Goal: Information Seeking & Learning: Learn about a topic

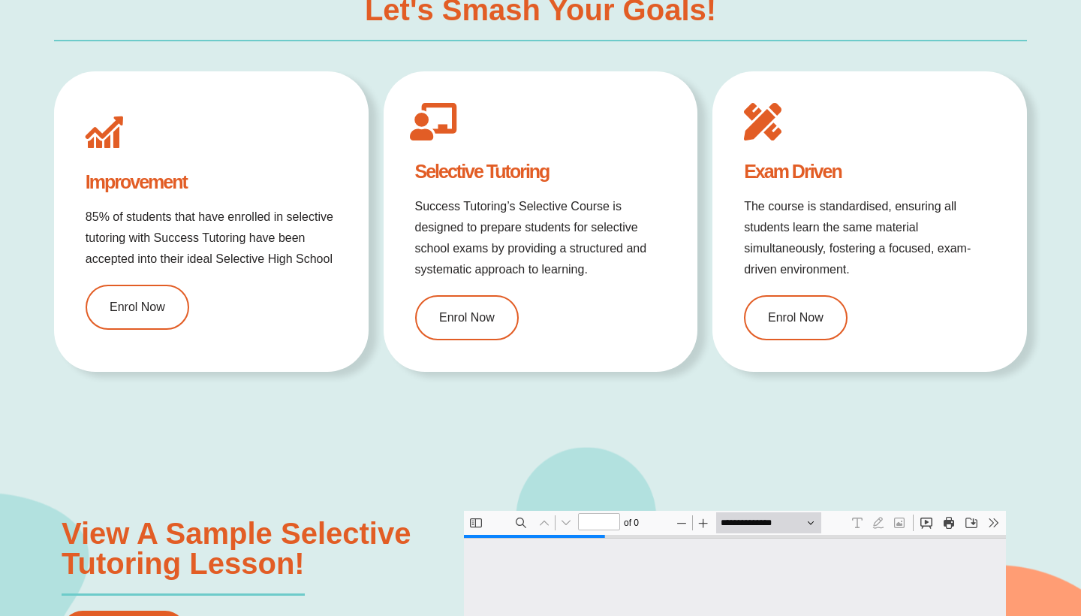
type input "*"
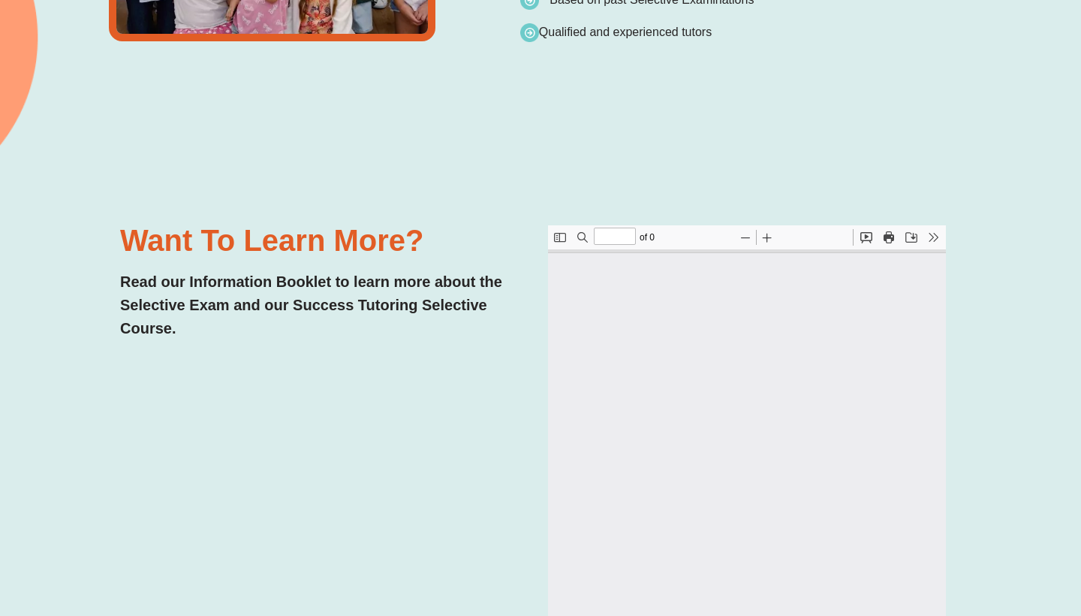
type input "*"
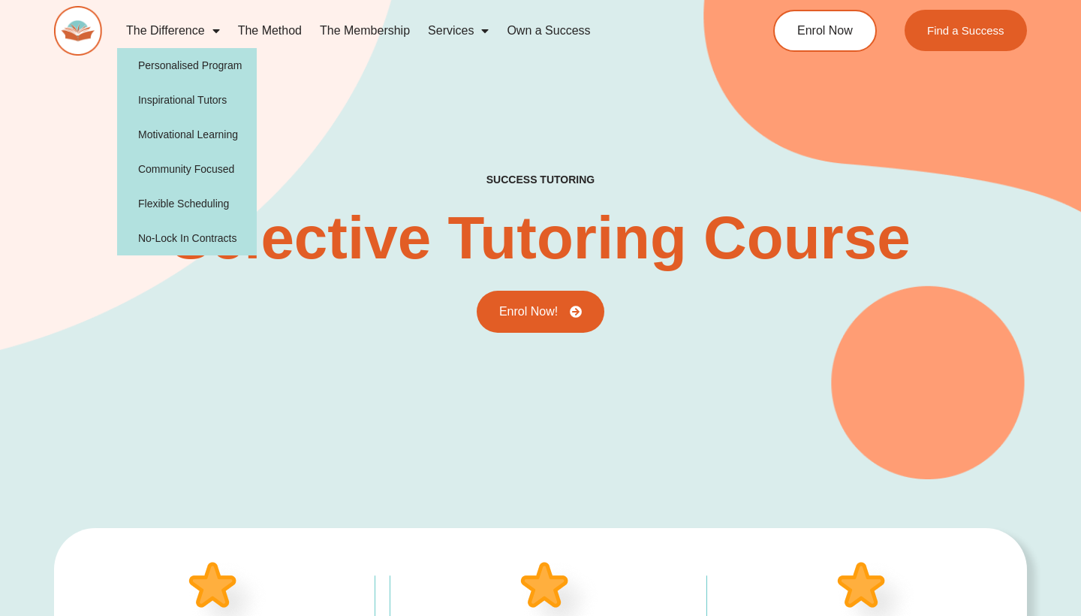
click at [214, 29] on span "Menu" at bounding box center [212, 30] width 15 height 27
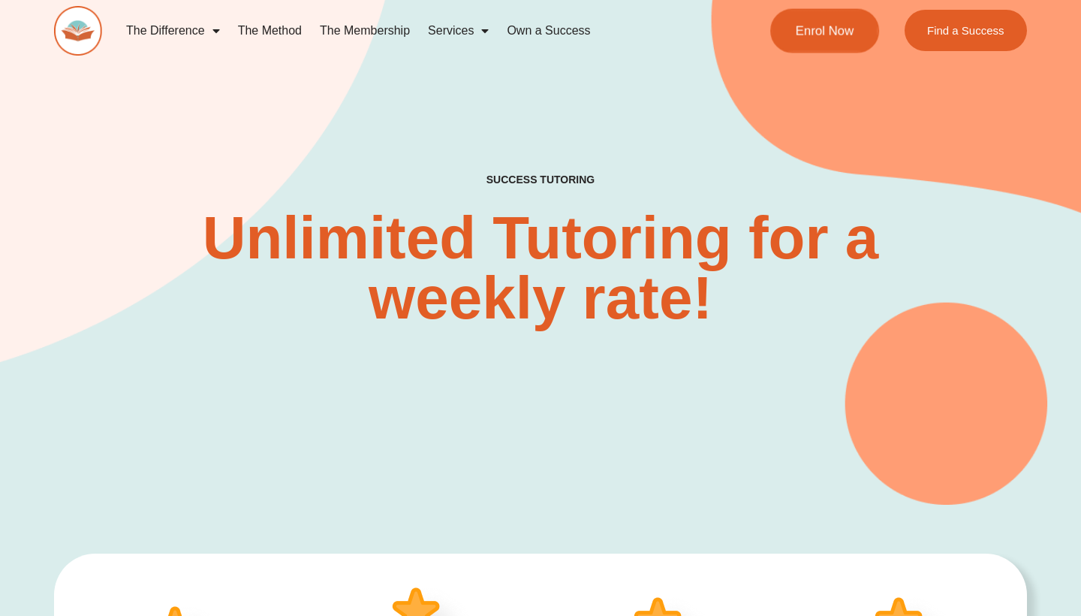
click at [831, 47] on link "Enrol Now" at bounding box center [825, 30] width 109 height 44
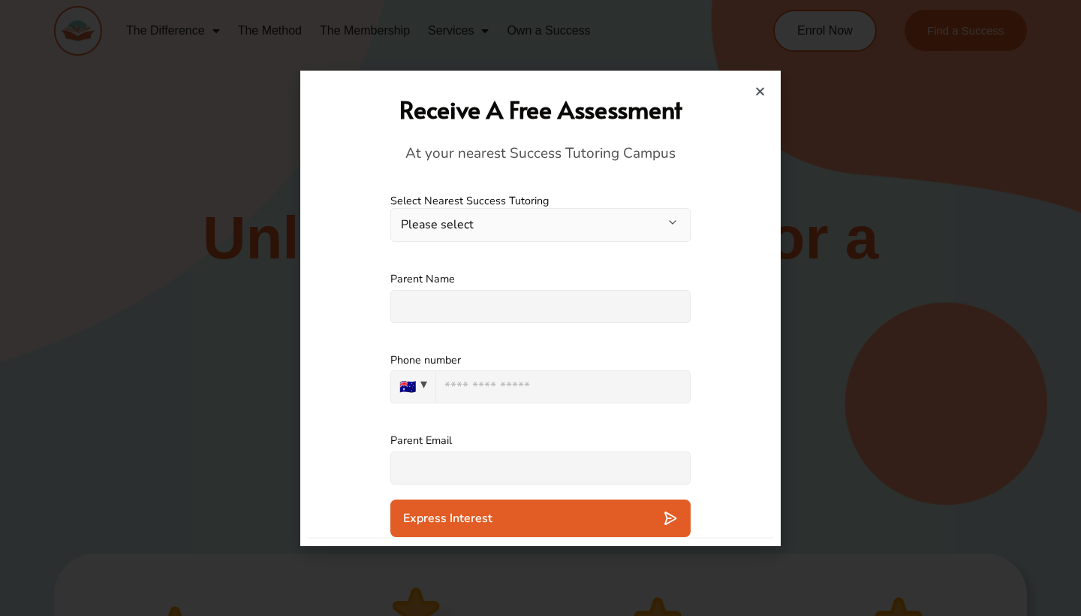
click at [762, 90] on icon "Close" at bounding box center [760, 91] width 11 height 11
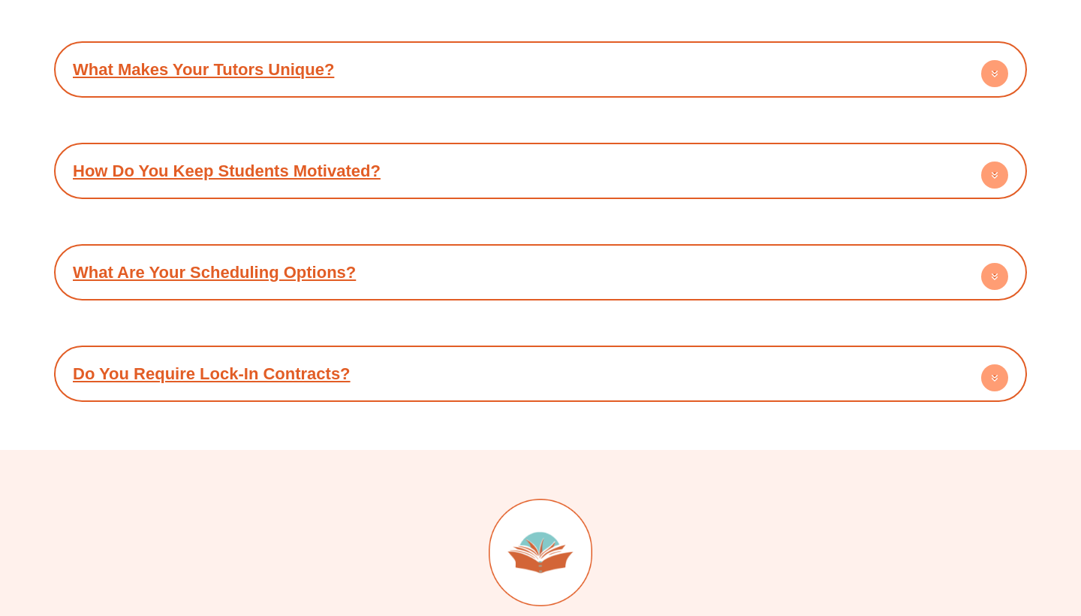
scroll to position [7462, 0]
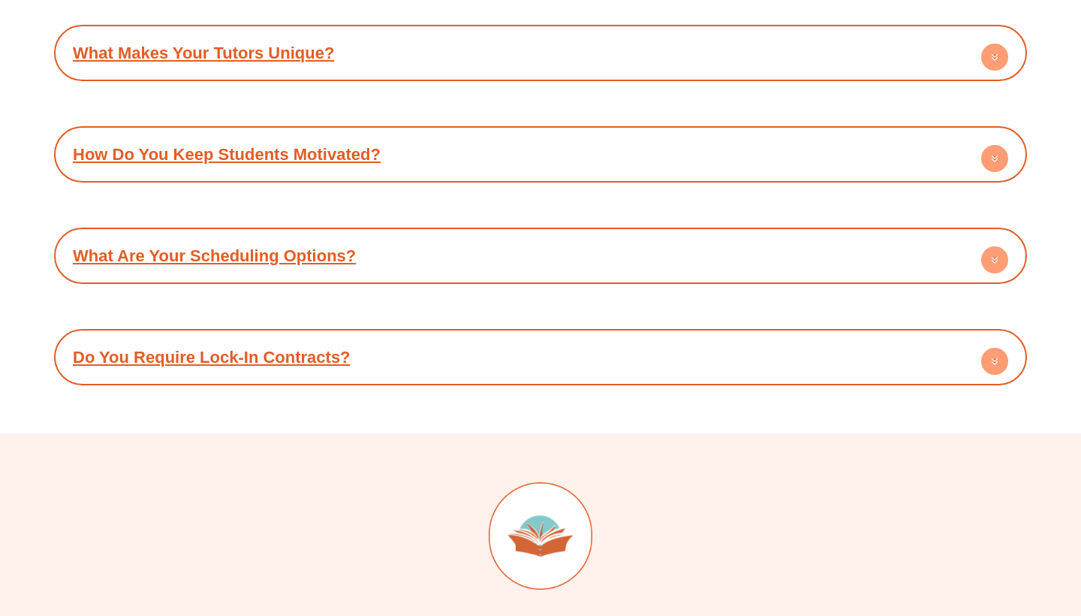
click at [235, 348] on link "Do You Require Lock-In Contracts?" at bounding box center [212, 357] width 278 height 19
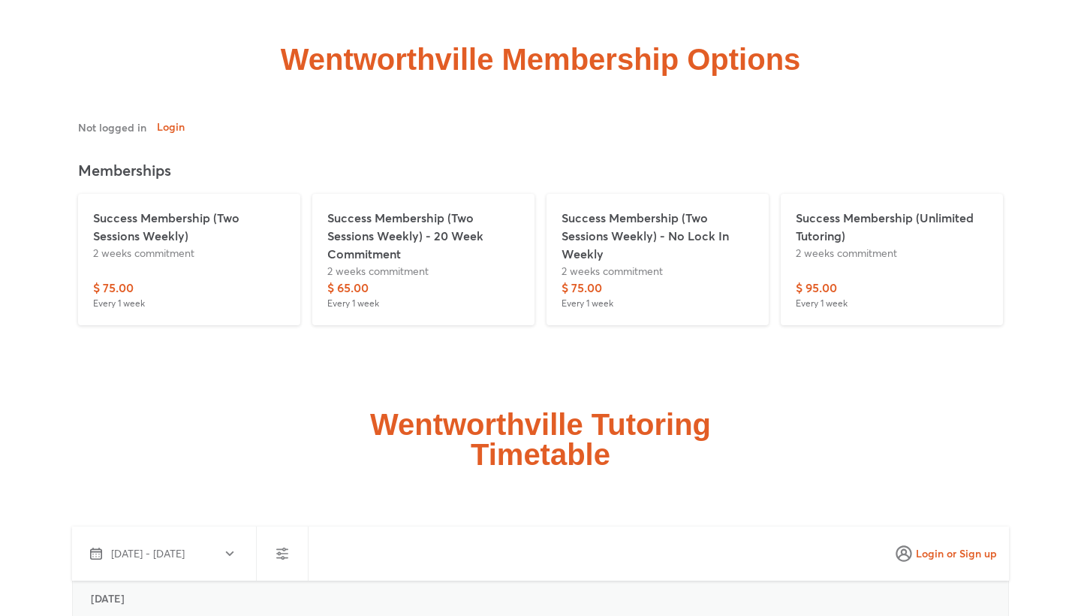
scroll to position [3509, 0]
click at [623, 262] on p "2 weeks commitment" at bounding box center [658, 270] width 192 height 16
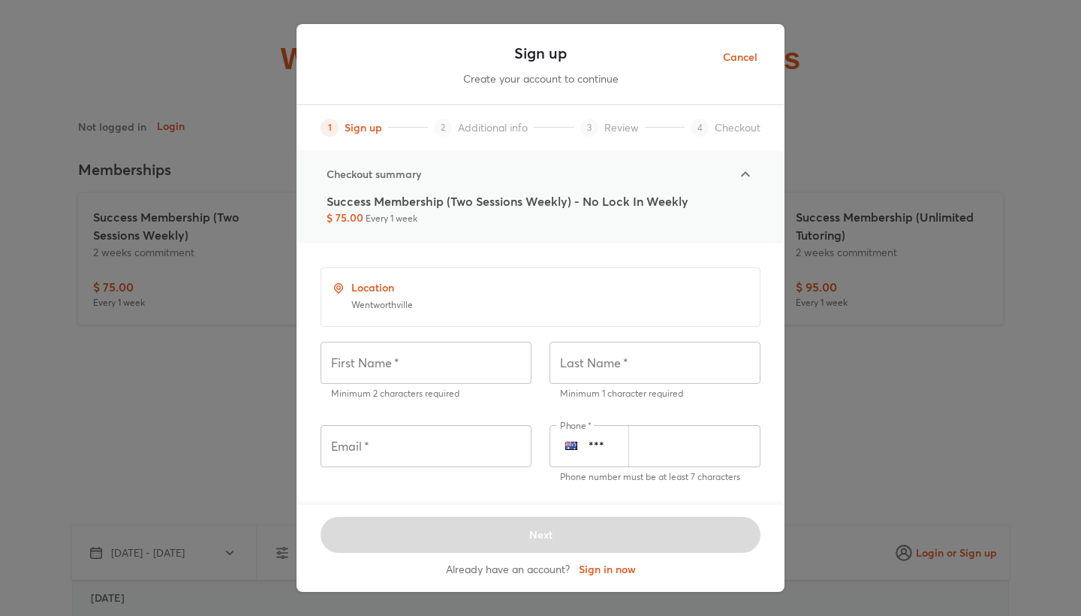
scroll to position [0, 0]
click at [751, 57] on span "Cancel" at bounding box center [740, 57] width 35 height 19
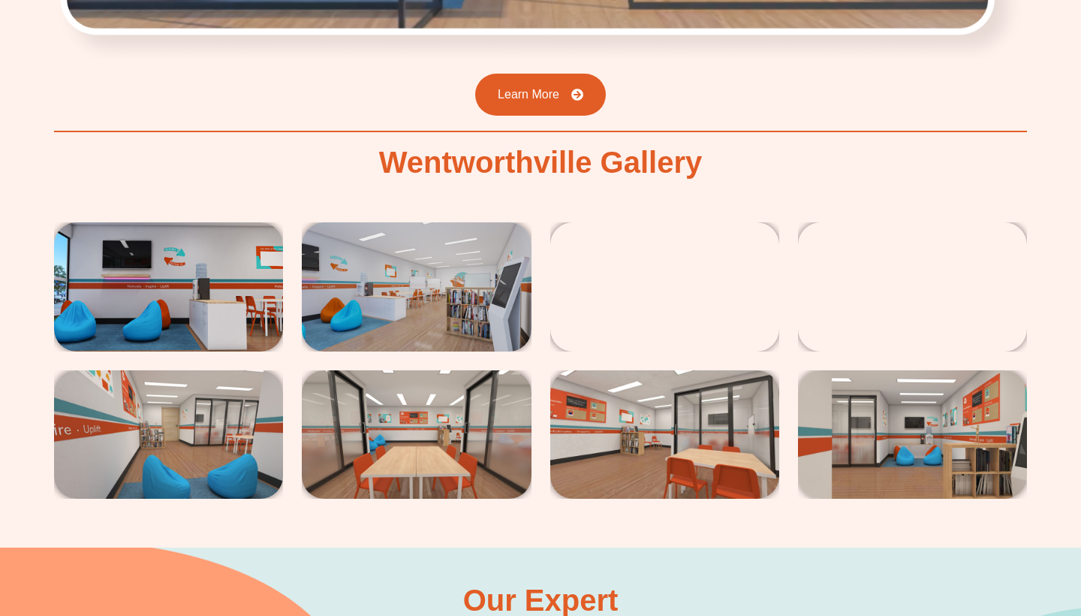
scroll to position [2457, 0]
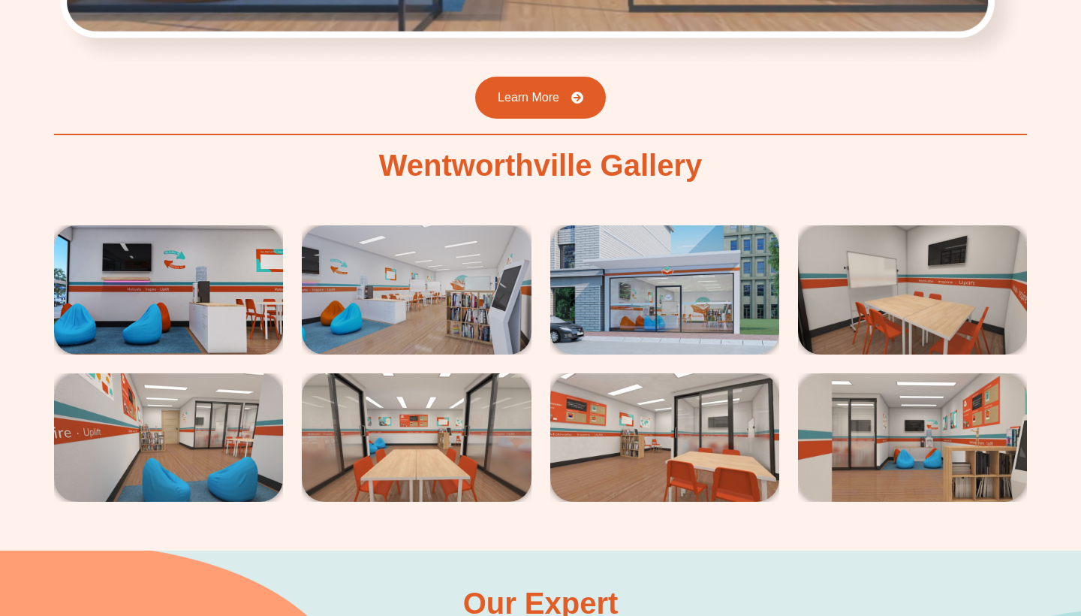
click at [155, 258] on img at bounding box center [168, 289] width 229 height 129
